Goal: Check status

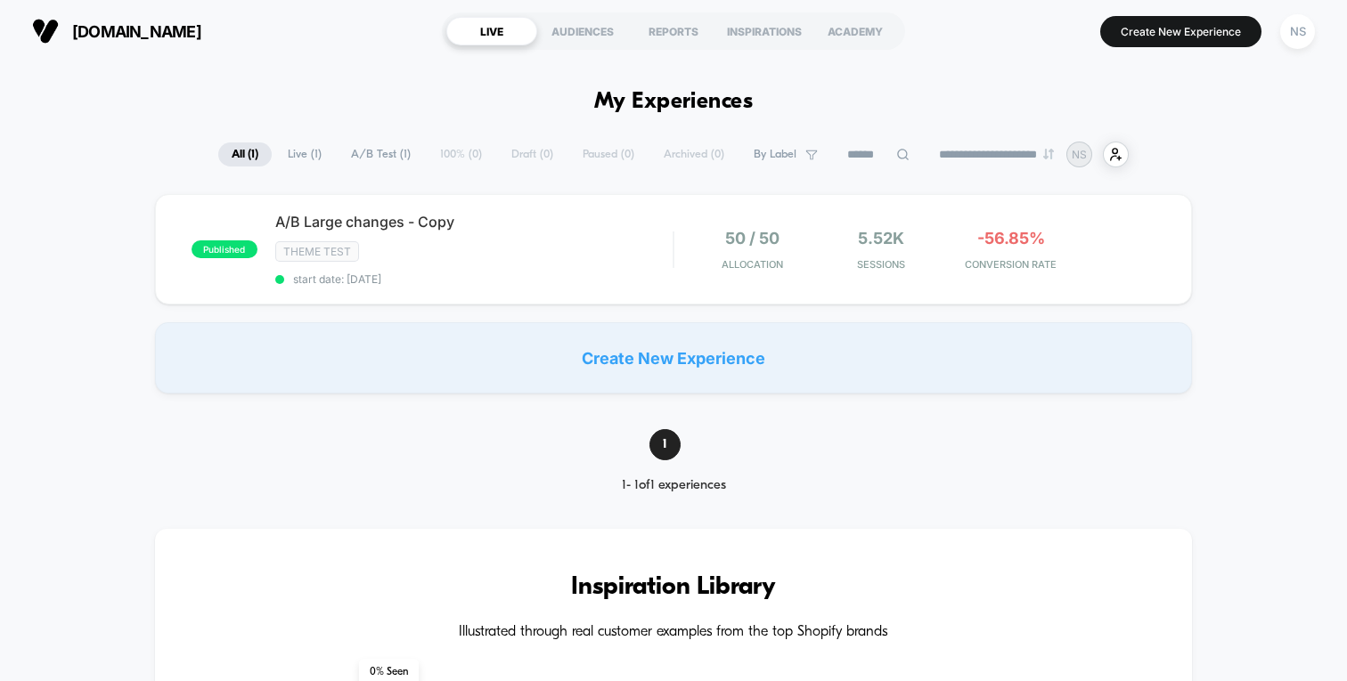
click at [545, 224] on span "A/B Large changes - Copy" at bounding box center [473, 222] width 397 height 18
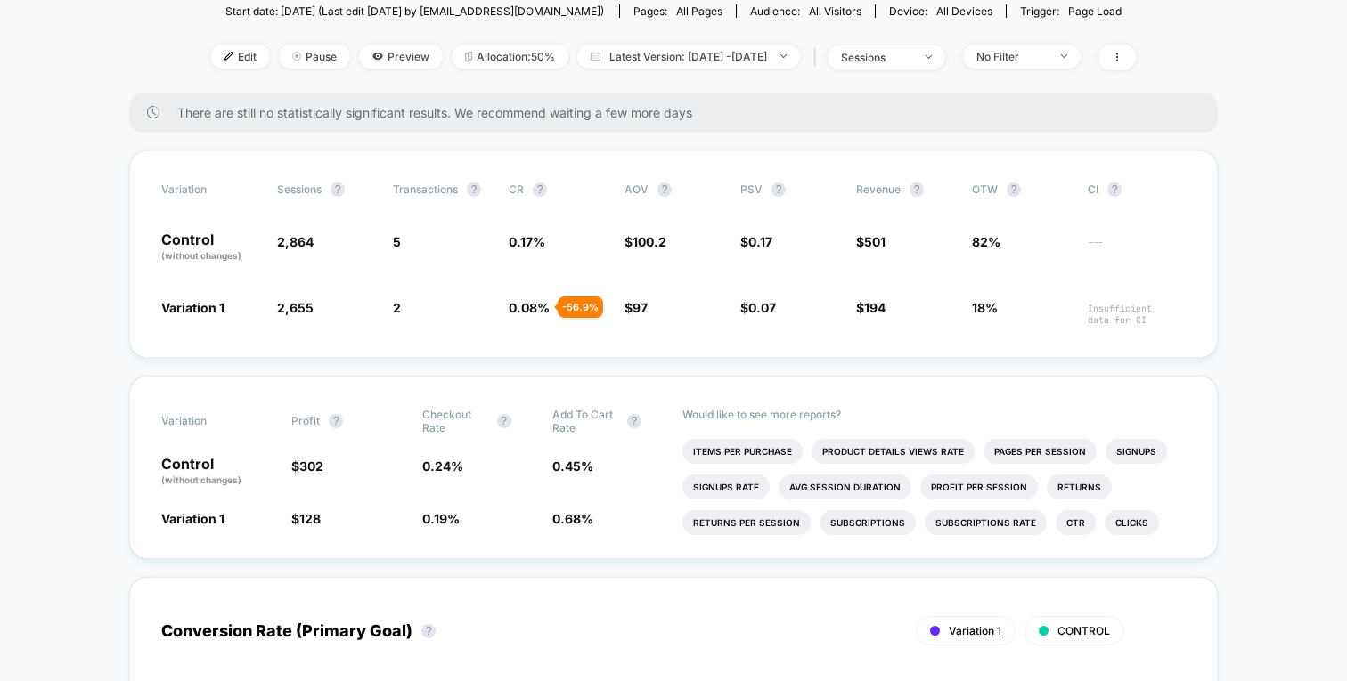
scroll to position [248, 0]
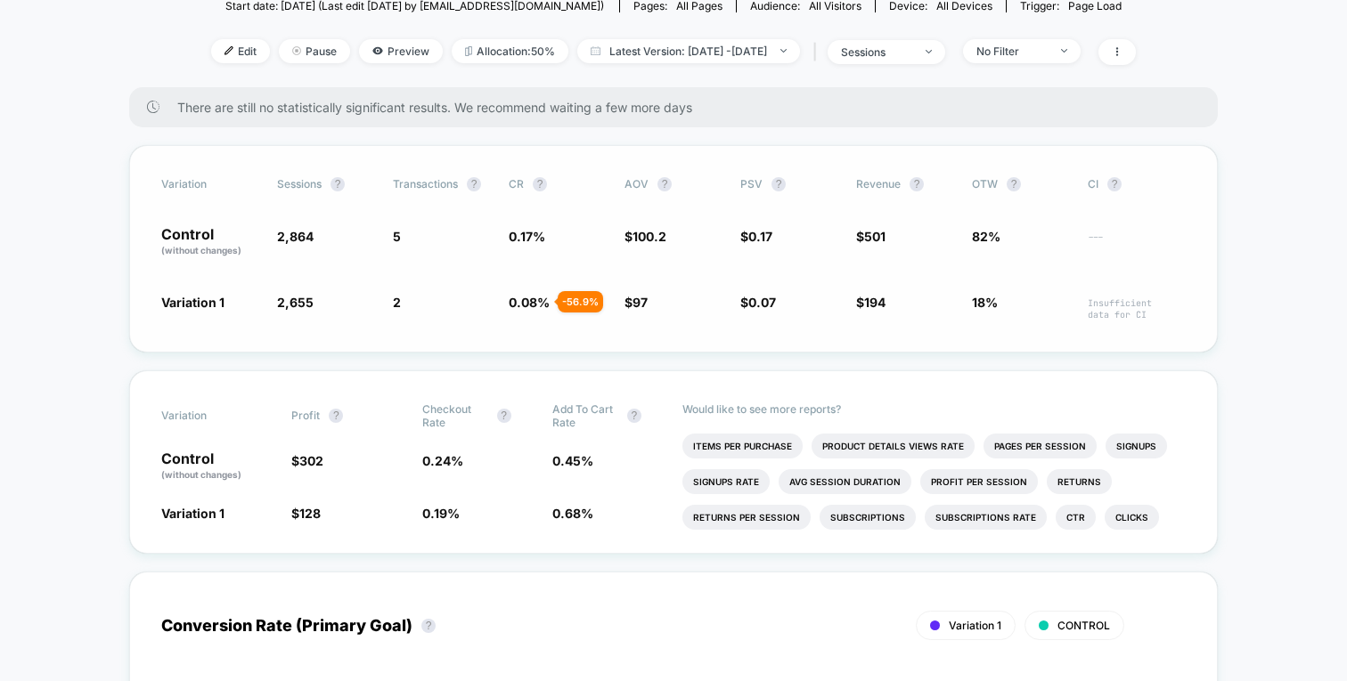
click at [475, 248] on span "5" at bounding box center [442, 242] width 98 height 30
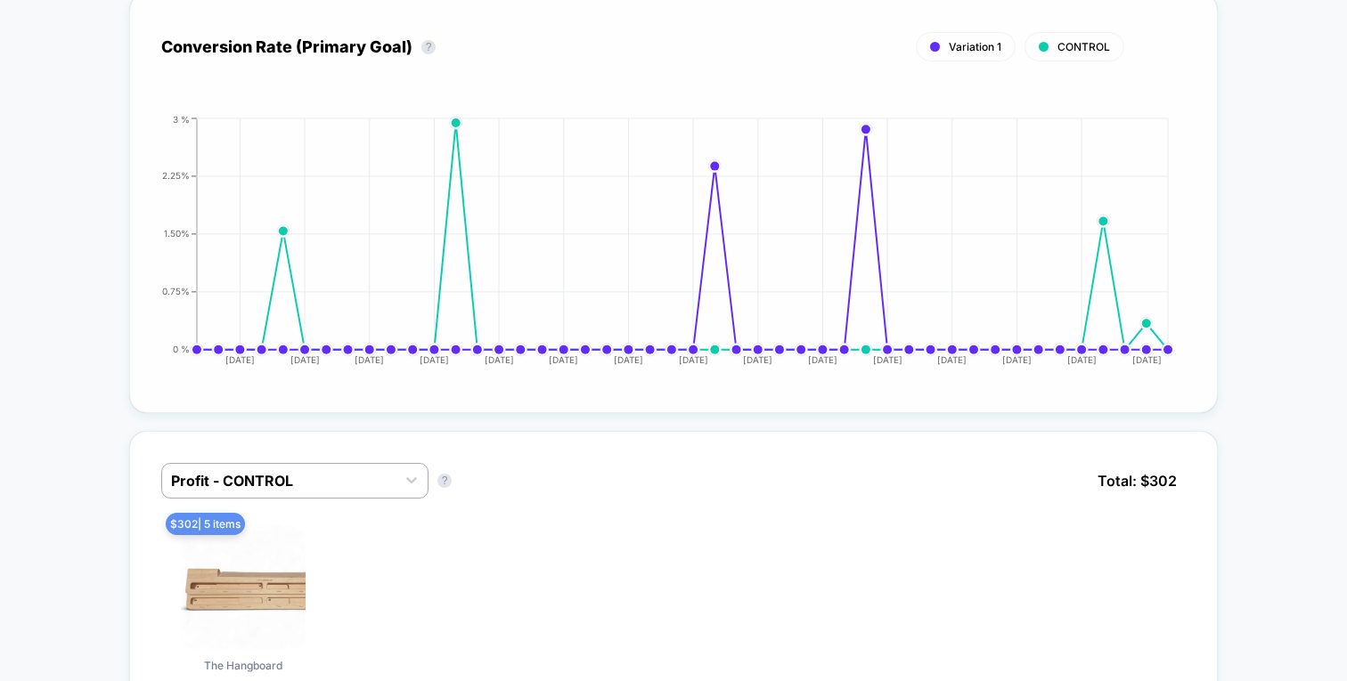
scroll to position [824, 0]
